Goal: Navigation & Orientation: Find specific page/section

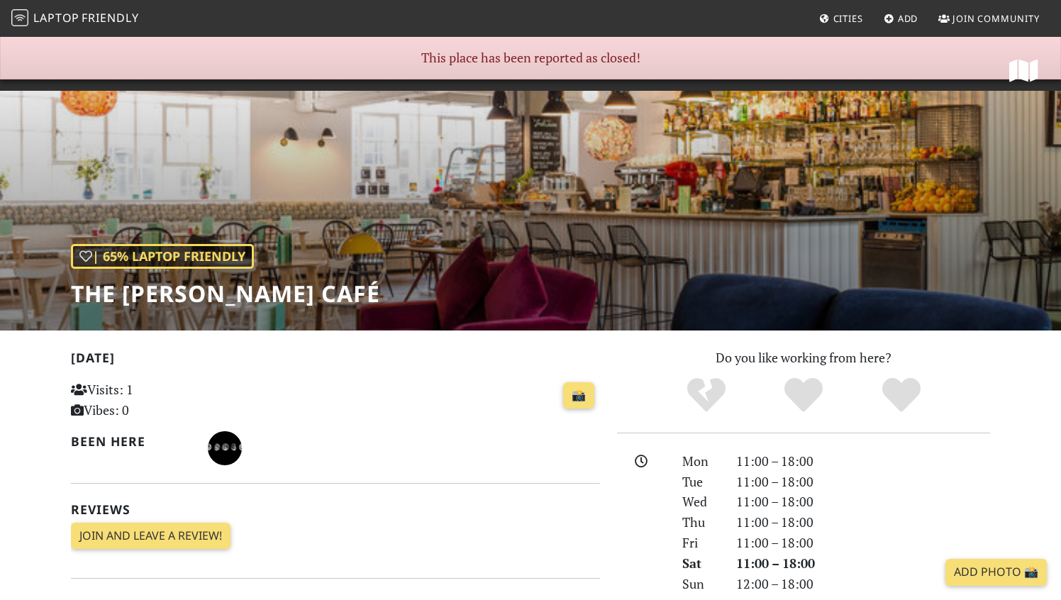
click at [123, 24] on span "Friendly" at bounding box center [110, 18] width 57 height 16
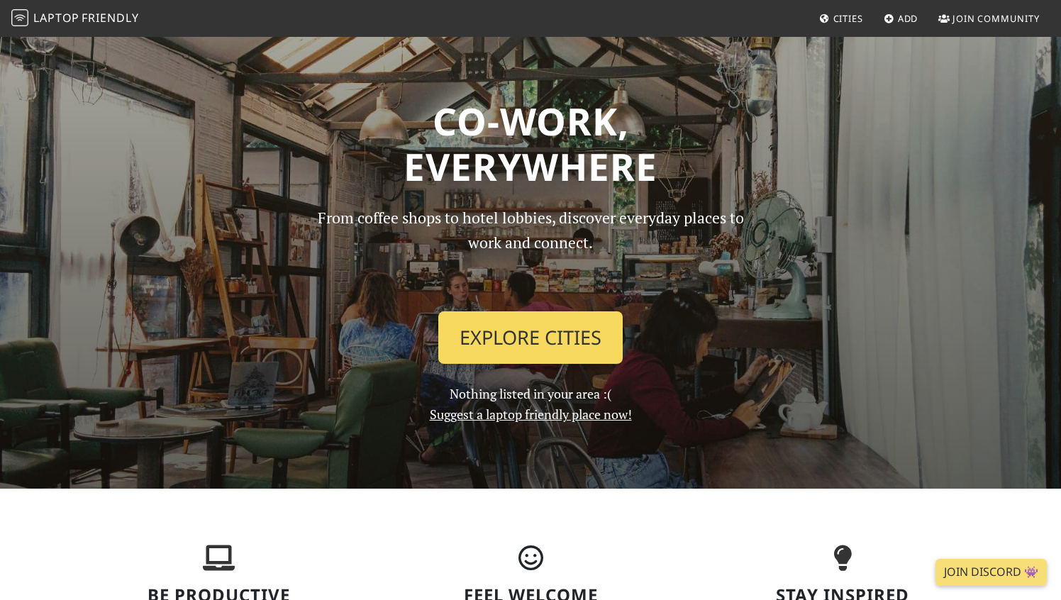
click at [529, 323] on link "Explore Cities" at bounding box center [530, 337] width 184 height 52
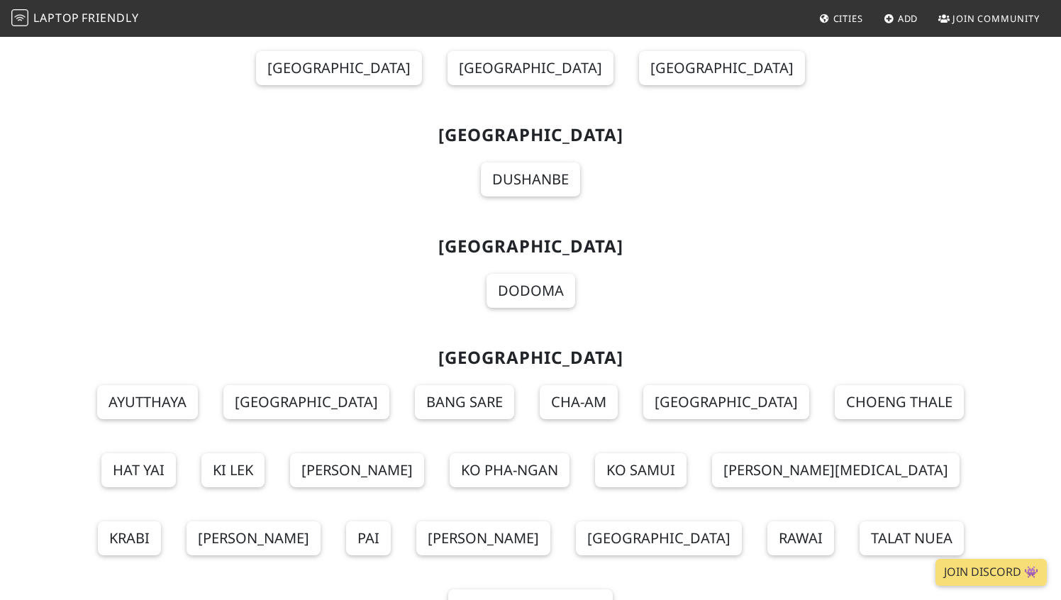
scroll to position [15477, 0]
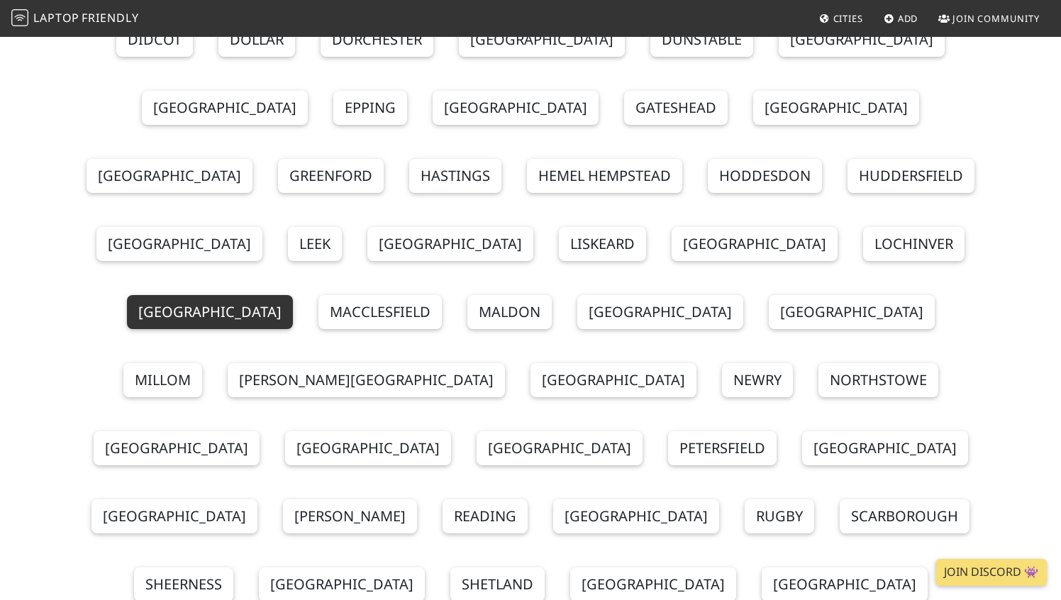
scroll to position [17725, 0]
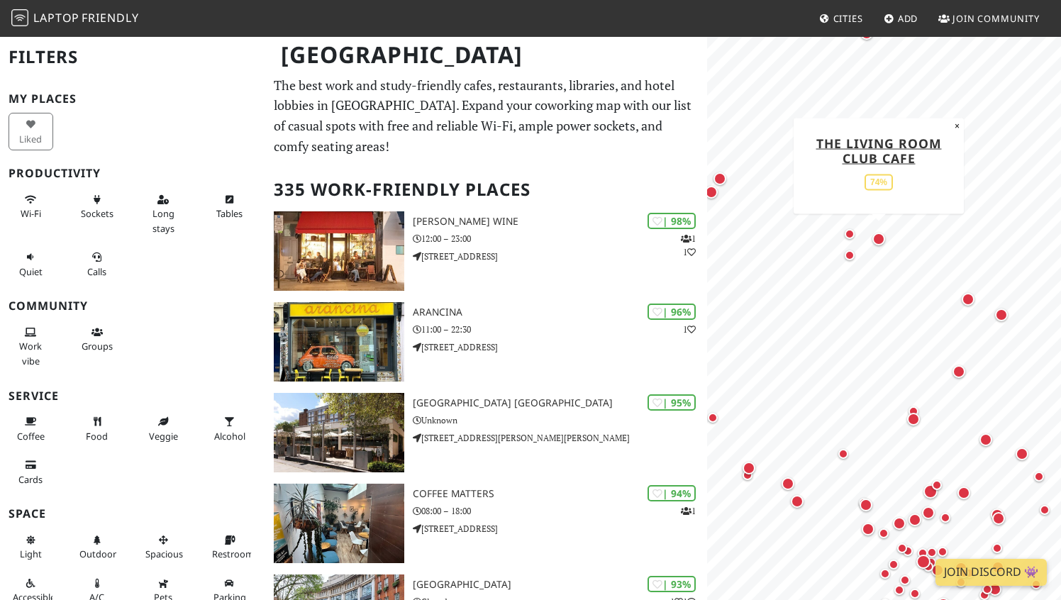
click at [875, 243] on div "Map marker" at bounding box center [879, 239] width 13 height 13
click at [851, 257] on div "Map marker" at bounding box center [850, 255] width 10 height 10
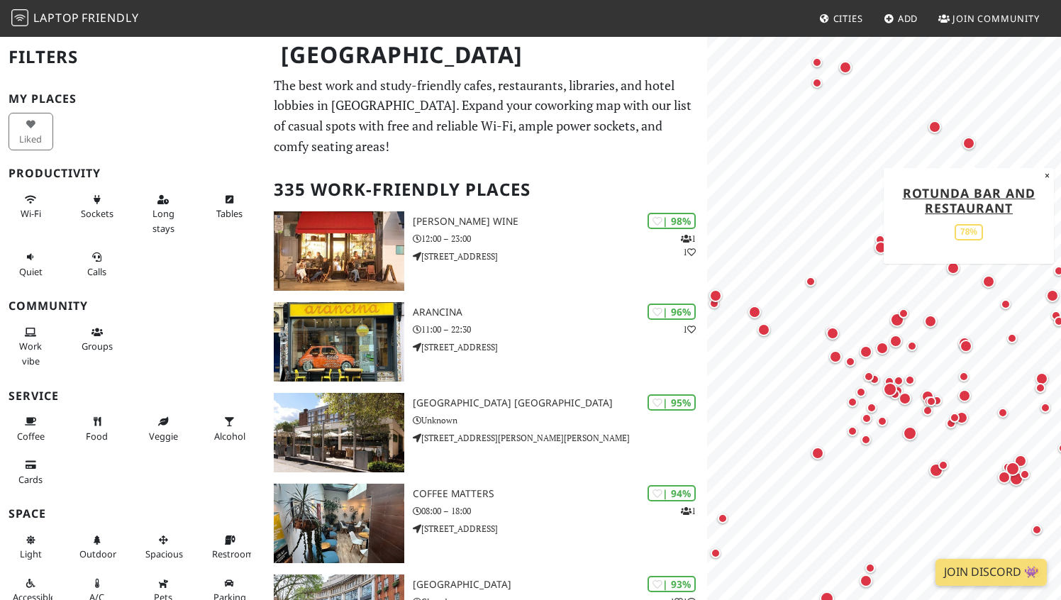
click at [971, 149] on div "Map marker" at bounding box center [969, 143] width 18 height 18
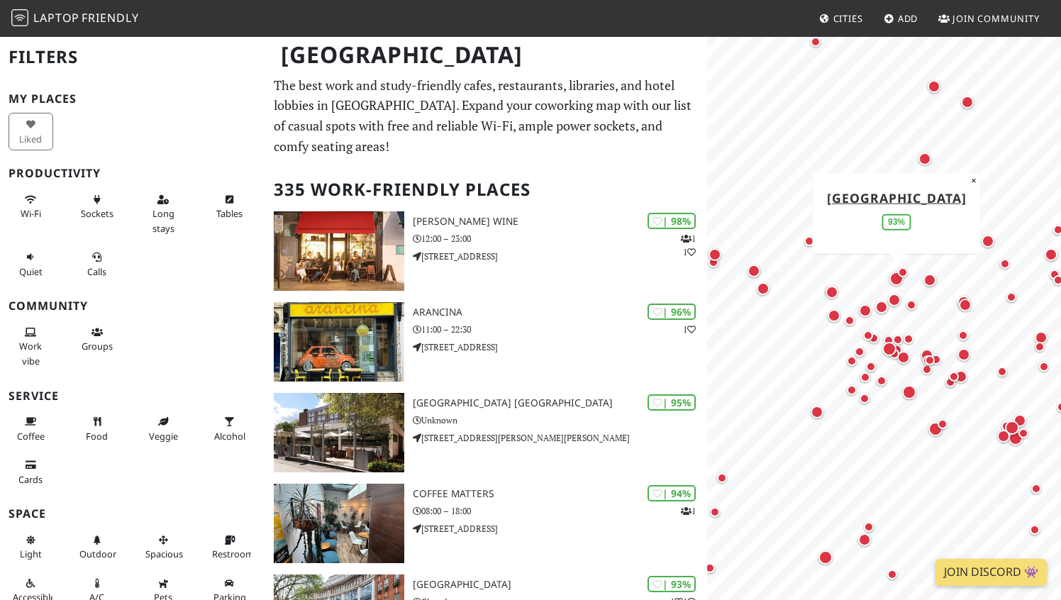
click at [894, 279] on div "Map marker" at bounding box center [897, 279] width 14 height 14
